Goal: Check status: Check status

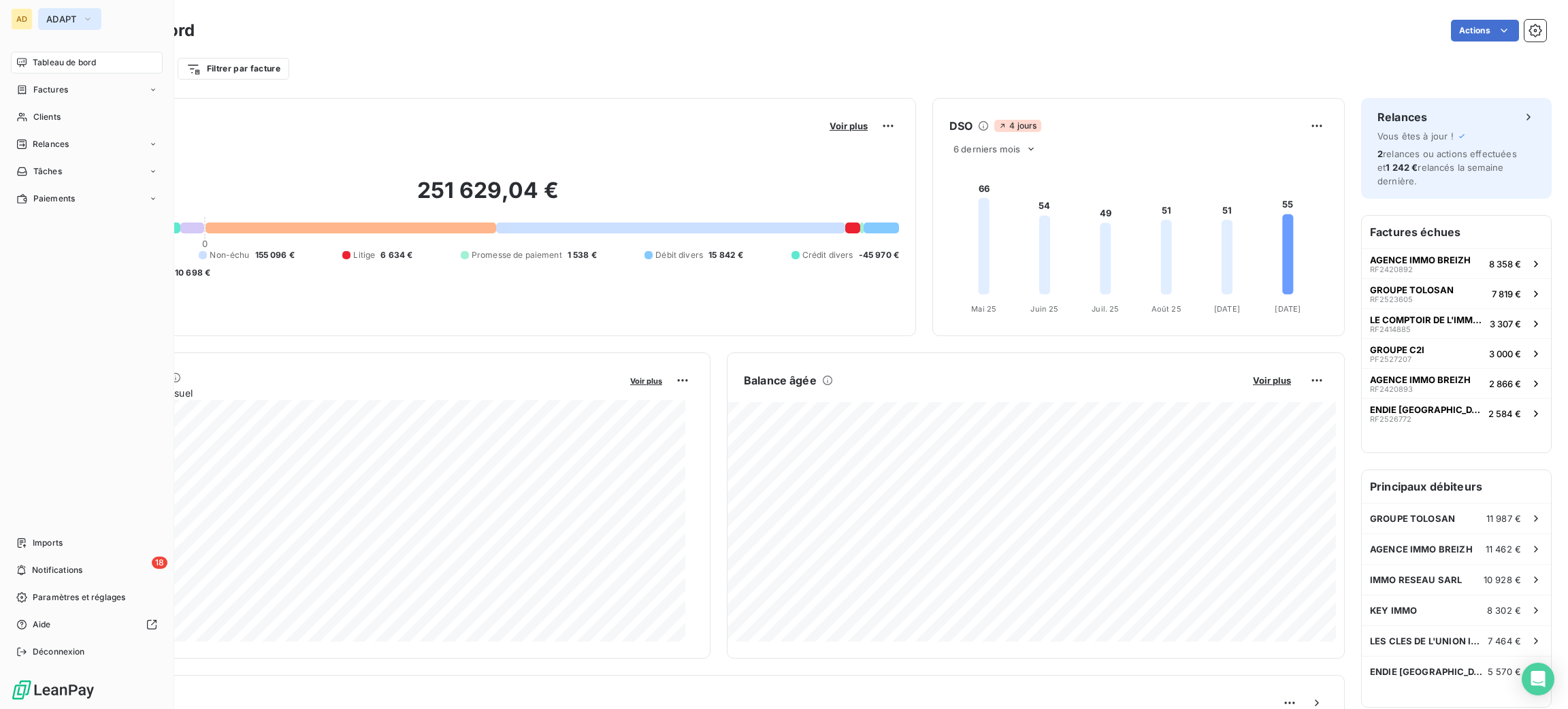
click at [44, 23] on button "ADAPT" at bounding box center [70, 19] width 63 height 22
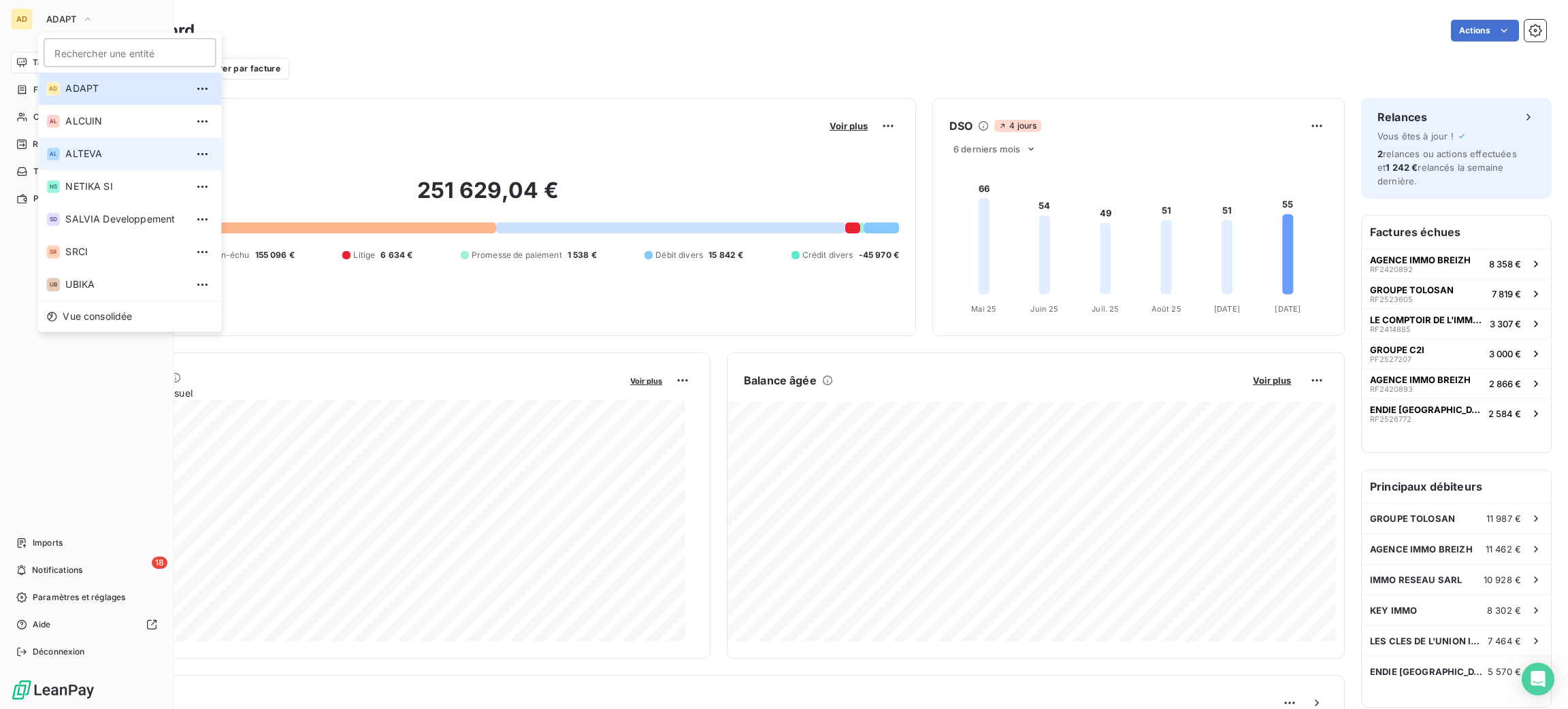
click at [103, 151] on span "ALTEVA" at bounding box center [125, 154] width 120 height 14
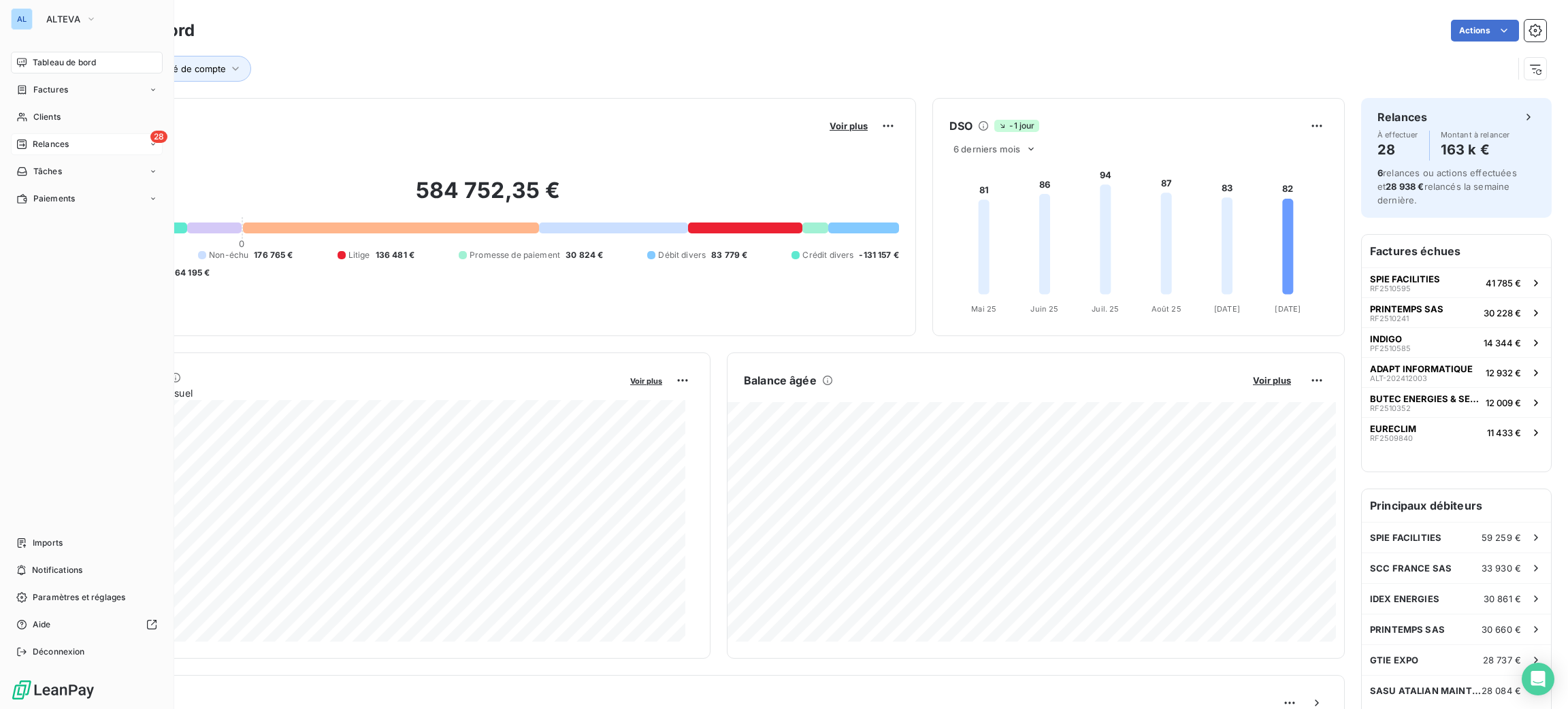
click at [59, 134] on div "28 Relances" at bounding box center [87, 145] width 152 height 22
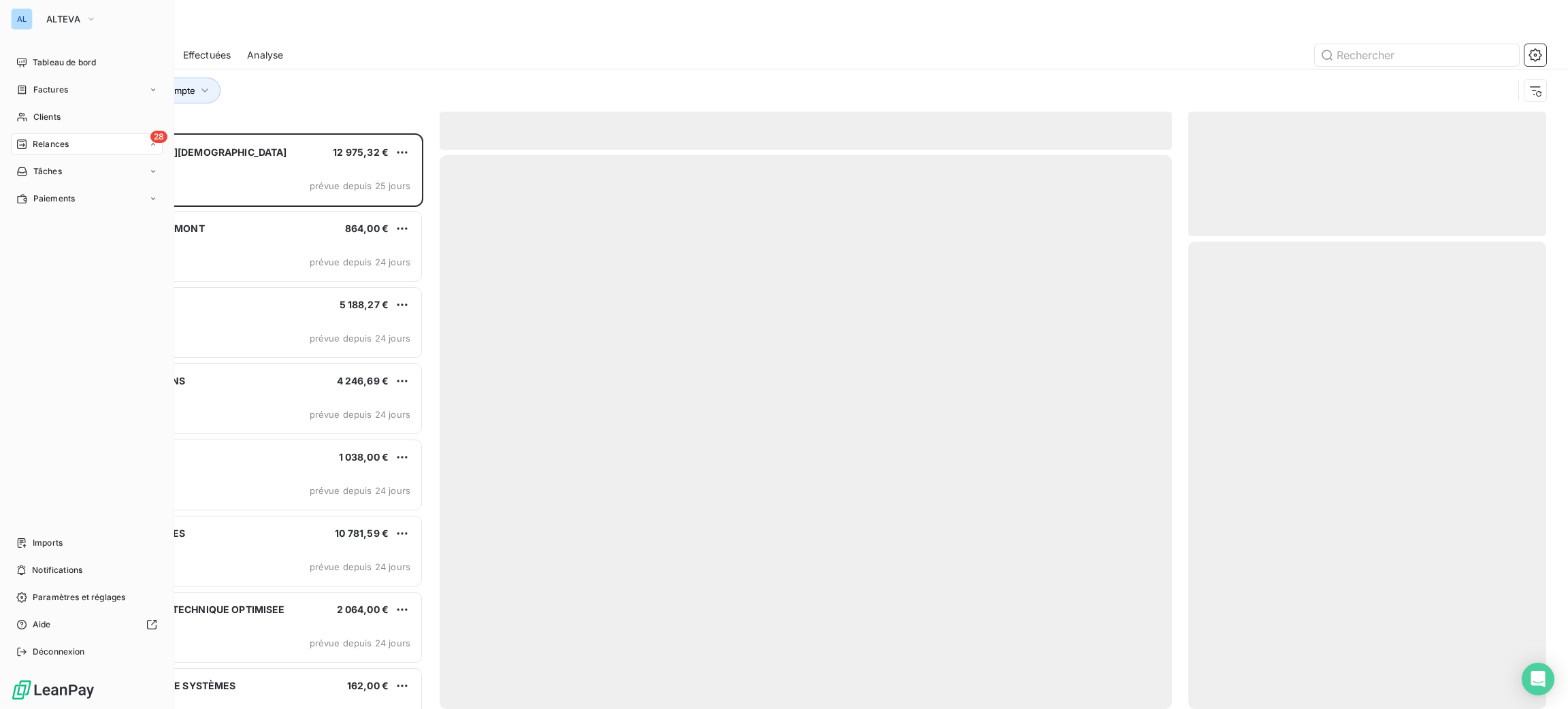
scroll to position [561, 342]
